Goal: Use online tool/utility: Utilize a website feature to perform a specific function

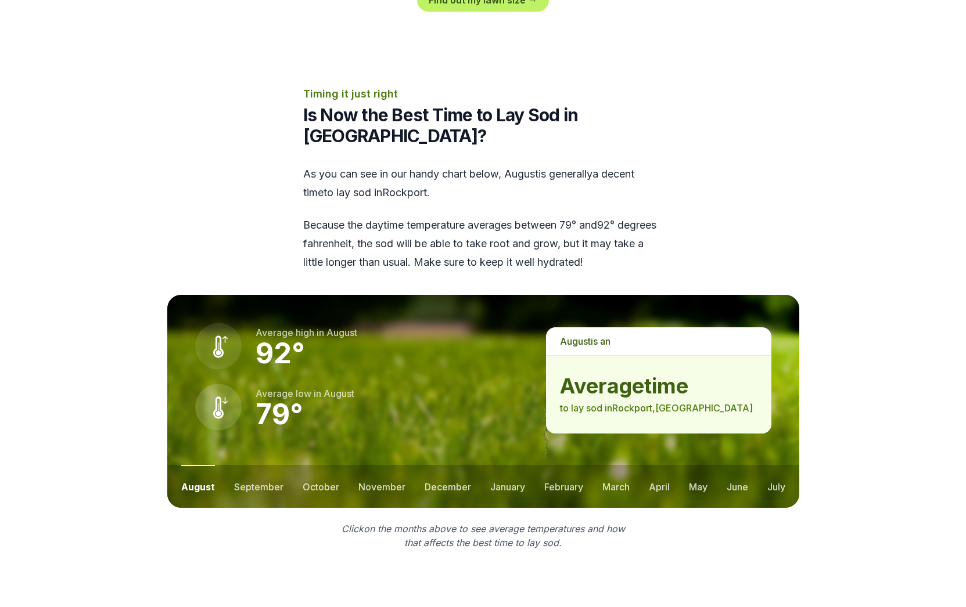
scroll to position [1393, 0]
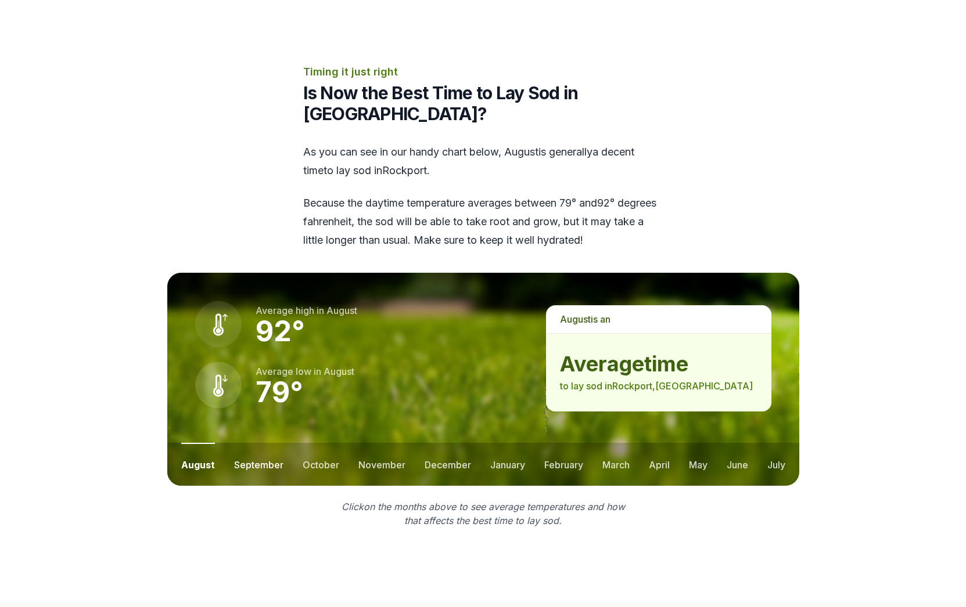
click at [264, 443] on button "september" at bounding box center [258, 464] width 49 height 43
click at [316, 443] on button "october" at bounding box center [320, 464] width 37 height 43
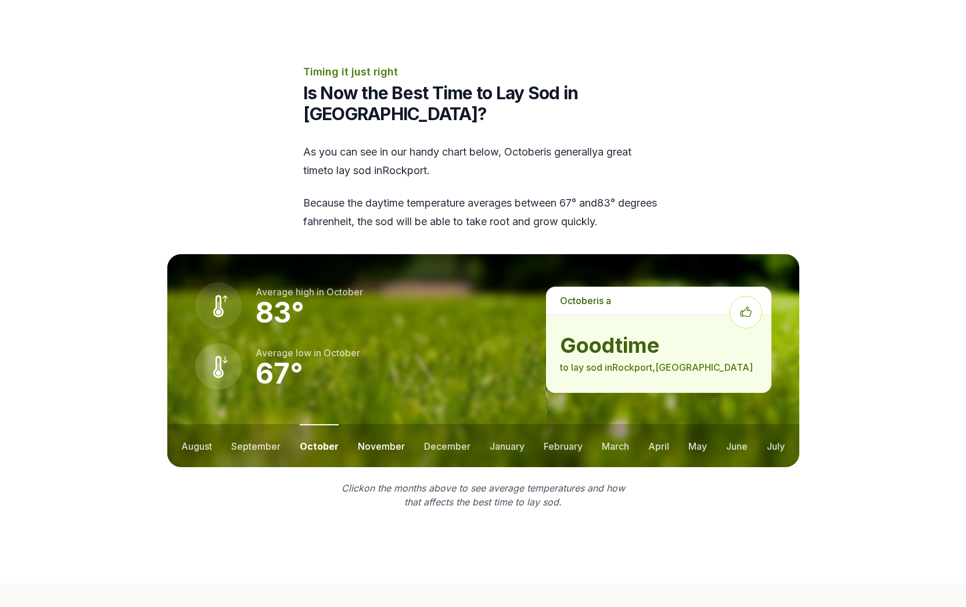
click at [369, 424] on button "november" at bounding box center [381, 445] width 47 height 43
click at [437, 424] on button "december" at bounding box center [446, 445] width 46 height 43
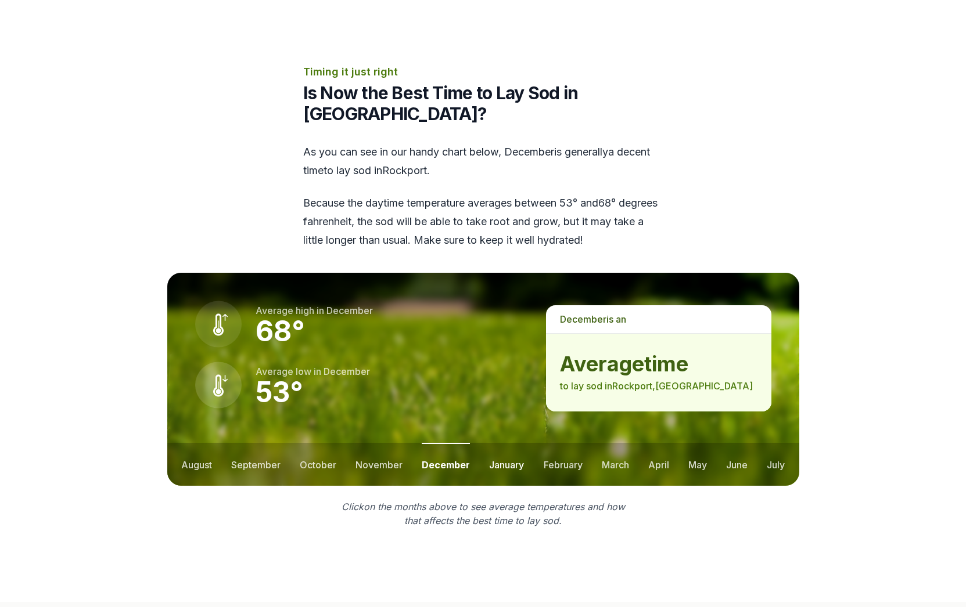
click at [496, 443] on button "january" at bounding box center [506, 464] width 35 height 43
click at [556, 443] on button "february" at bounding box center [563, 464] width 39 height 43
click at [598, 443] on ul "august september october november december january february march april may jun…" at bounding box center [483, 464] width 632 height 43
click at [619, 443] on button "march" at bounding box center [615, 464] width 27 height 43
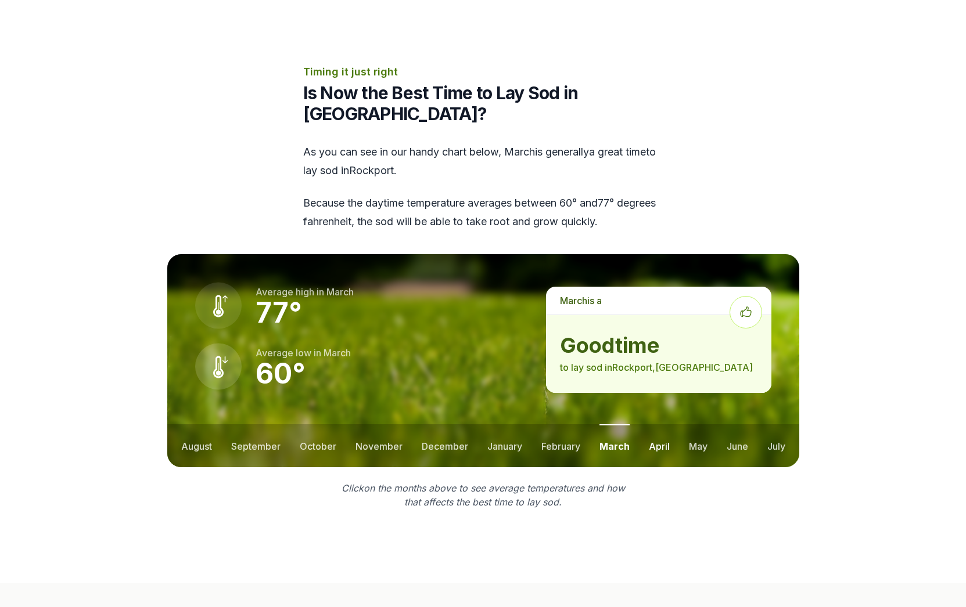
click at [657, 424] on button "april" at bounding box center [659, 445] width 21 height 43
click at [710, 424] on ul "august september october november december january february march april may jun…" at bounding box center [483, 445] width 632 height 43
click at [697, 424] on button "may" at bounding box center [697, 445] width 19 height 43
click at [730, 424] on button "june" at bounding box center [736, 445] width 21 height 43
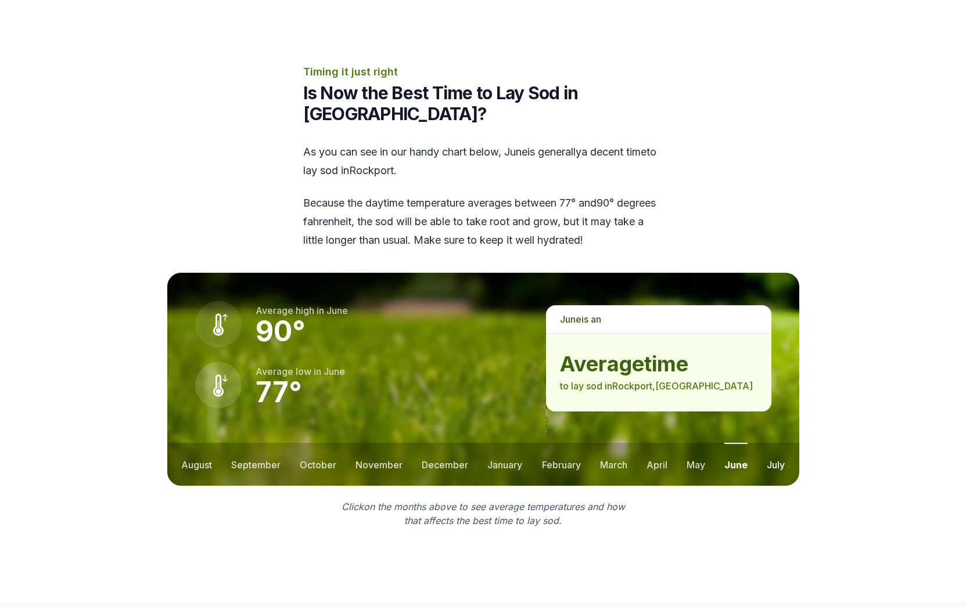
click at [769, 443] on button "july" at bounding box center [775, 464] width 18 height 43
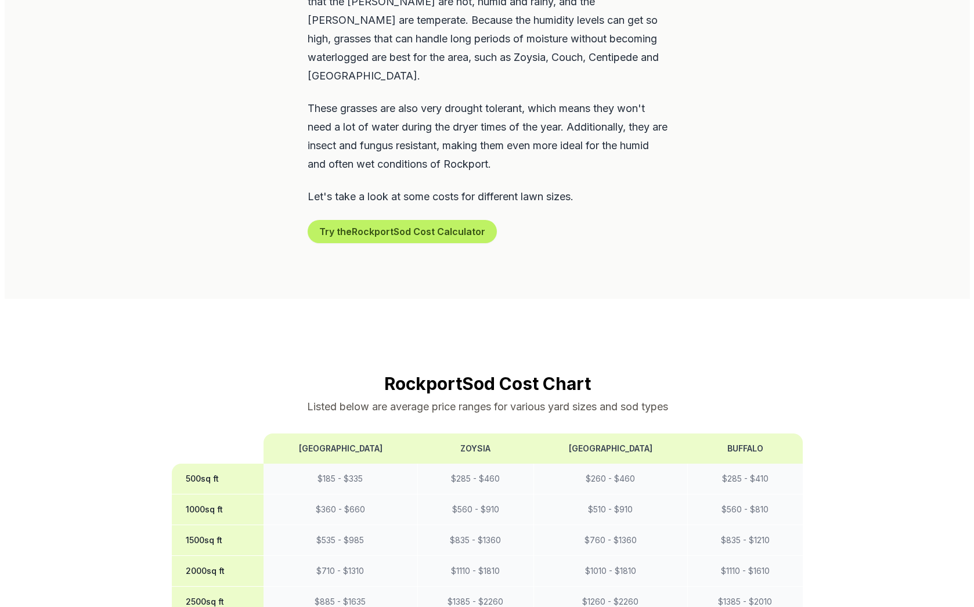
scroll to position [619, 0]
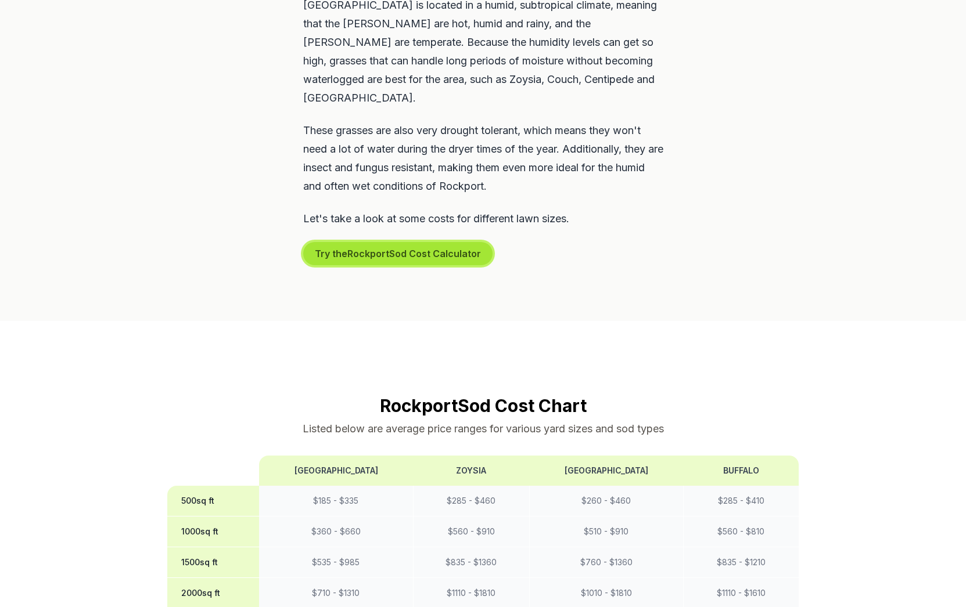
click at [354, 242] on button "Try the Rockport Sod Cost Calculator" at bounding box center [397, 253] width 189 height 23
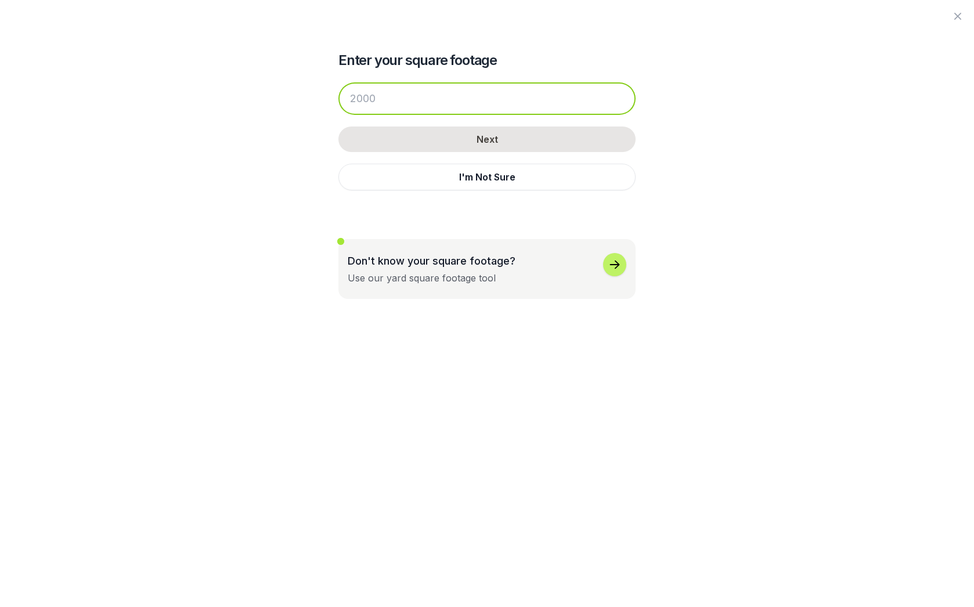
drag, startPoint x: 387, startPoint y: 93, endPoint x: 369, endPoint y: 96, distance: 17.6
click at [369, 96] on input "number" at bounding box center [486, 98] width 297 height 33
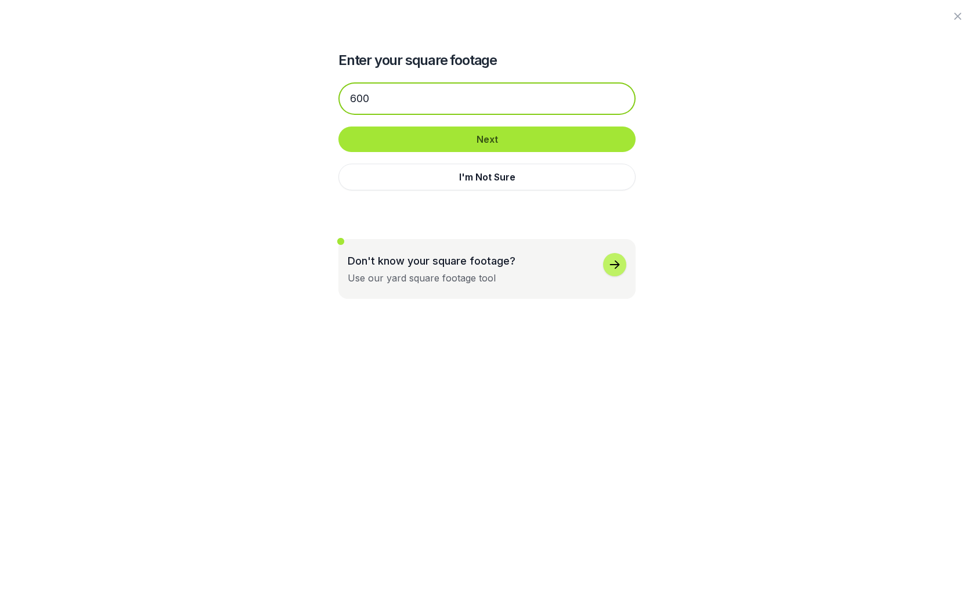
type input "600"
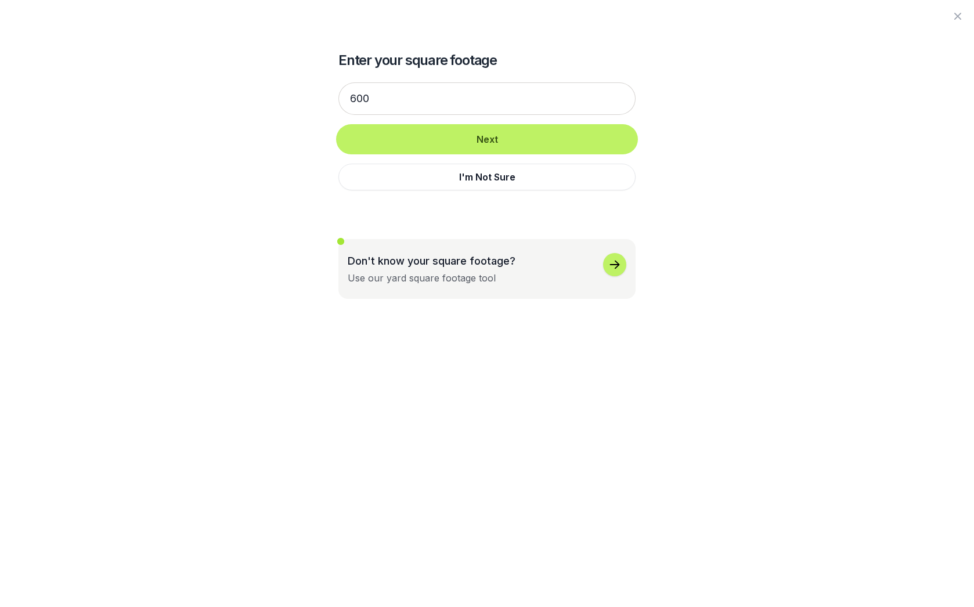
click at [480, 141] on button "Next" at bounding box center [486, 140] width 297 height 26
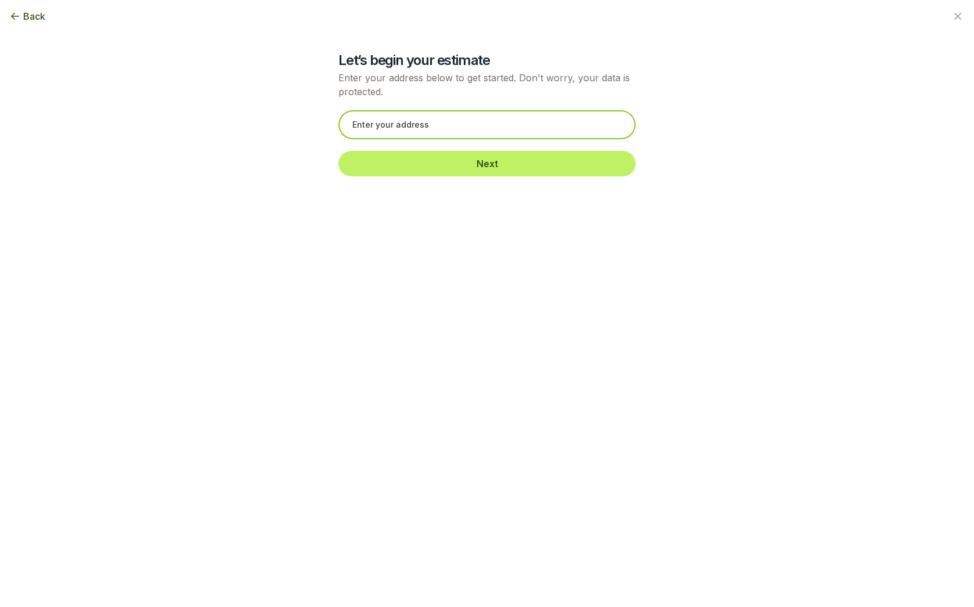
click at [451, 129] on input "text" at bounding box center [486, 124] width 297 height 29
